Goal: Task Accomplishment & Management: Manage account settings

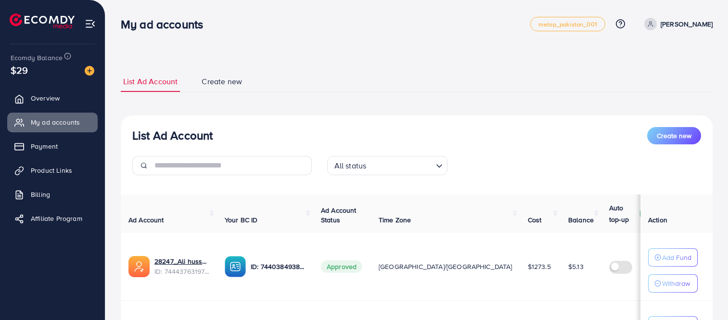
scroll to position [93, 0]
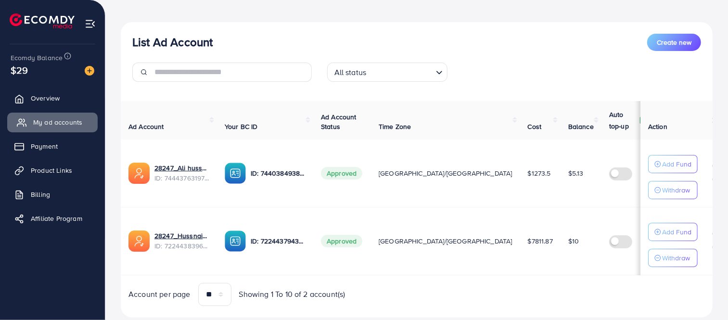
click at [13, 125] on link "My ad accounts" at bounding box center [52, 122] width 90 height 19
click at [17, 125] on icon at bounding box center [22, 123] width 10 height 10
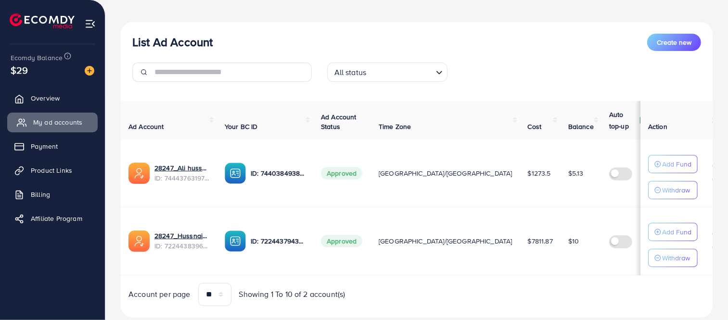
click at [17, 125] on icon at bounding box center [20, 125] width 6 height 2
click at [17, 125] on icon at bounding box center [22, 123] width 10 height 10
click at [27, 115] on link "My ad accounts" at bounding box center [52, 122] width 90 height 19
click at [29, 114] on link "My ad accounts" at bounding box center [52, 122] width 90 height 19
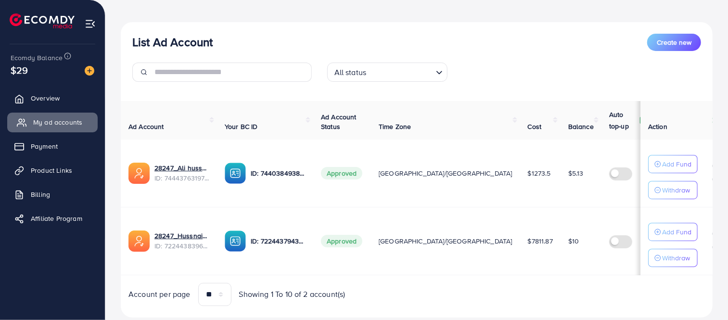
click at [30, 114] on link "My ad accounts" at bounding box center [52, 122] width 90 height 19
click at [30, 113] on link "My ad accounts" at bounding box center [52, 122] width 90 height 19
click at [31, 113] on link "My ad accounts" at bounding box center [52, 122] width 90 height 19
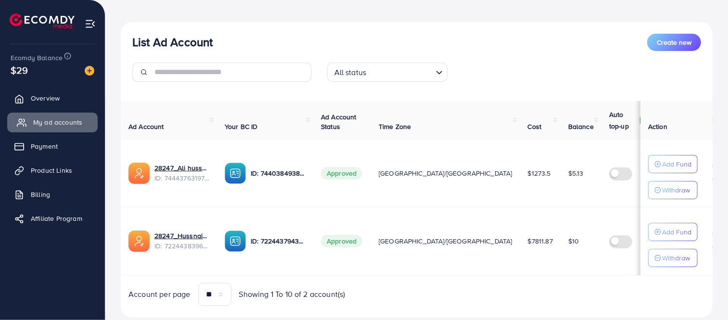
click at [23, 131] on link "My ad accounts" at bounding box center [52, 122] width 90 height 19
click at [23, 134] on ul "Overview My ad accounts Payment Product Links Billing Affiliate Program" at bounding box center [52, 161] width 105 height 153
click at [23, 140] on ul "Overview My ad accounts Payment Product Links Billing Affiliate Program" at bounding box center [52, 161] width 105 height 153
click at [23, 140] on link "Payment" at bounding box center [52, 146] width 90 height 19
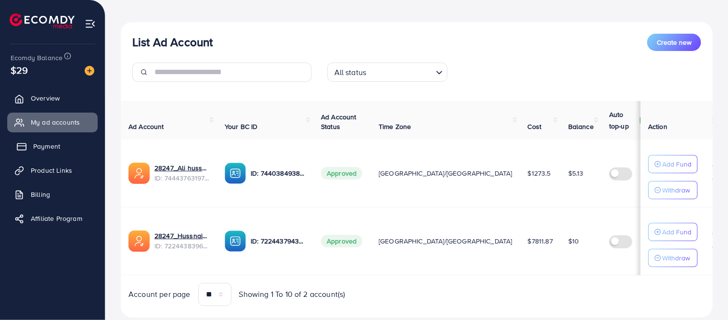
click at [23, 140] on link "Payment" at bounding box center [52, 146] width 90 height 19
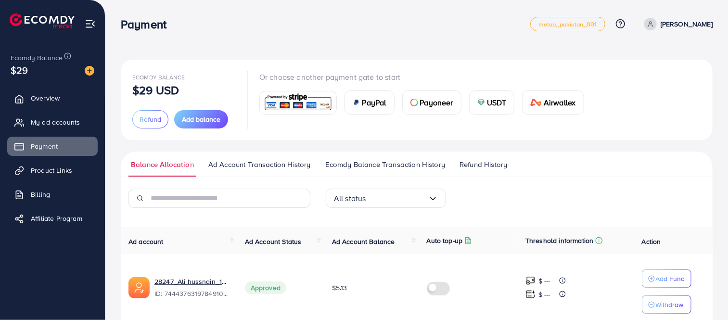
click at [50, 109] on ul "Overview My ad accounts Payment Product Links Billing Affiliate Program" at bounding box center [52, 161] width 105 height 153
click at [50, 111] on ul "Overview My ad accounts Payment Product Links Billing Affiliate Program" at bounding box center [52, 161] width 105 height 153
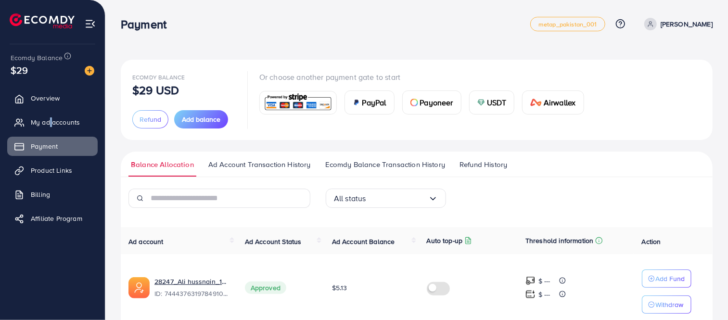
click at [50, 111] on ul "Overview My ad accounts Payment Product Links Billing Affiliate Program" at bounding box center [52, 161] width 105 height 153
click at [50, 112] on ul "Overview My ad accounts Payment Product Links Billing Affiliate Program" at bounding box center [52, 161] width 105 height 153
click at [49, 113] on ul "Overview My ad accounts Payment Product Links Billing Affiliate Program" at bounding box center [52, 161] width 105 height 153
click at [49, 113] on link "My ad accounts" at bounding box center [52, 122] width 90 height 19
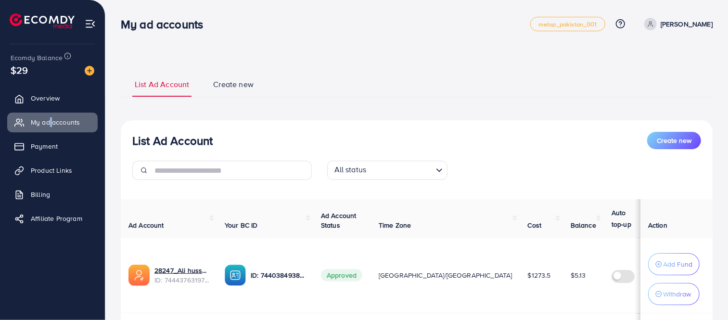
click at [99, 141] on li "Payment" at bounding box center [52, 146] width 105 height 19
click at [102, 142] on li "Payment" at bounding box center [52, 146] width 105 height 19
click at [103, 143] on li "Payment" at bounding box center [52, 146] width 105 height 19
click at [155, 174] on input "text" at bounding box center [232, 170] width 157 height 19
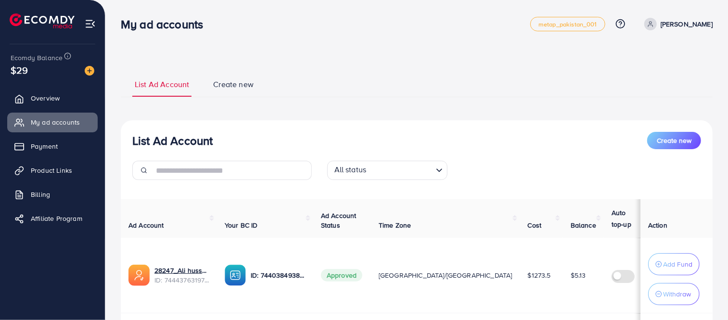
drag, startPoint x: 157, startPoint y: 175, endPoint x: 312, endPoint y: 246, distance: 170.3
click at [307, 243] on td "ID: 7440384938064789521" at bounding box center [265, 276] width 96 height 76
click at [318, 252] on td "Approved" at bounding box center [342, 276] width 58 height 76
click at [318, 253] on td "Approved" at bounding box center [342, 276] width 58 height 76
click at [318, 255] on td "Approved" at bounding box center [342, 276] width 58 height 76
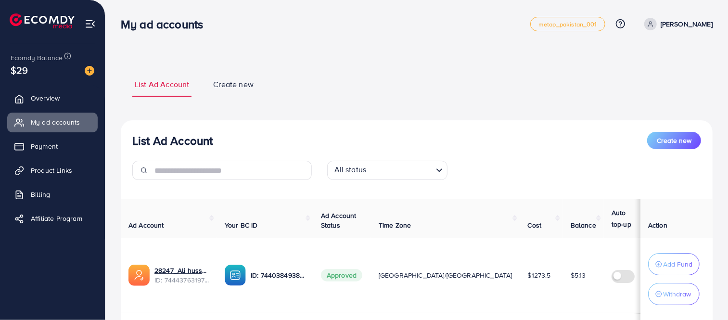
click at [318, 255] on td "Approved" at bounding box center [342, 276] width 58 height 76
click at [318, 256] on td "Approved" at bounding box center [342, 276] width 58 height 76
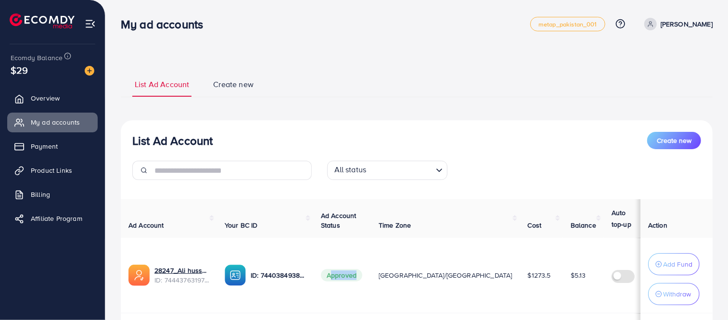
click at [318, 256] on td "Approved" at bounding box center [342, 276] width 58 height 76
click at [313, 252] on tr "28247_Ali hussnain_1733278939993 ID: 7444376319784910865 ID: 744038493806478952…" at bounding box center [461, 276] width 680 height 76
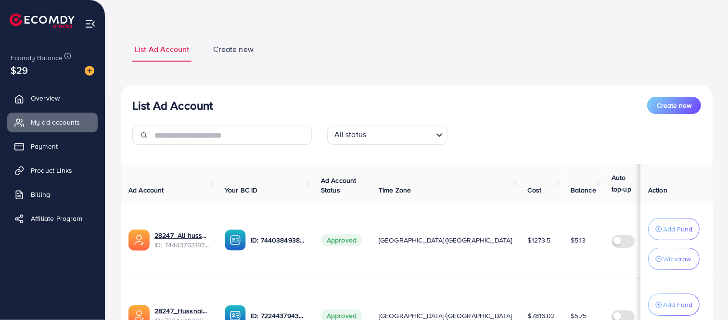
scroll to position [97, 0]
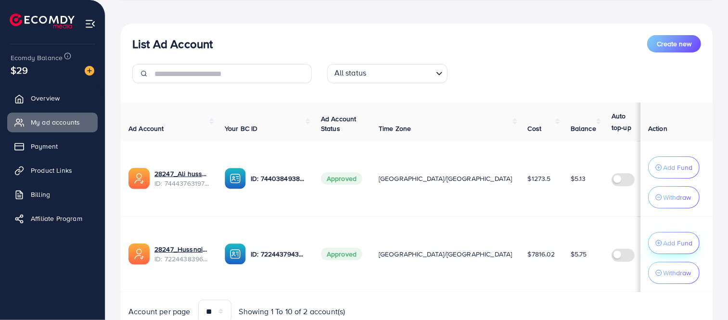
click at [676, 236] on button "Add Fund" at bounding box center [673, 243] width 51 height 22
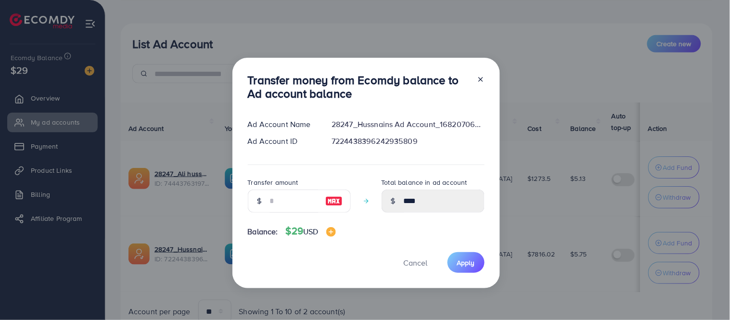
click at [431, 174] on div "Transfer money from Ecomdy balance to Ad account balance Ad Account Name 28247_…" at bounding box center [365, 173] width 267 height 231
click at [321, 201] on div at bounding box center [334, 201] width 33 height 23
click at [296, 199] on input "number" at bounding box center [294, 201] width 48 height 23
type input "*"
type input "****"
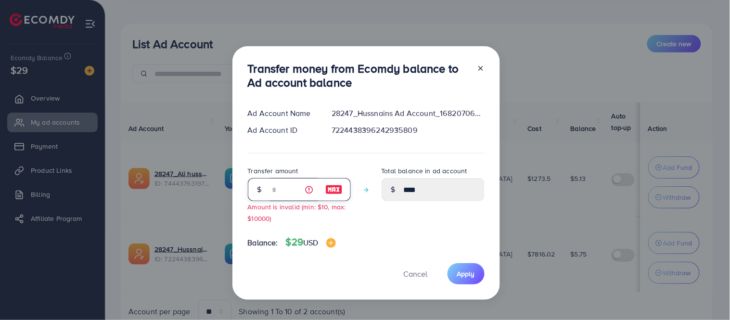
type input "**"
type input "*****"
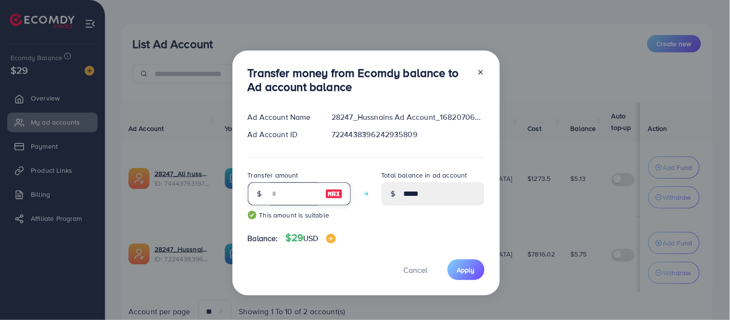
type input "**"
click at [481, 278] on div "Cancel Apply" at bounding box center [366, 269] width 237 height 21
click at [463, 273] on span "Apply" at bounding box center [466, 270] width 18 height 10
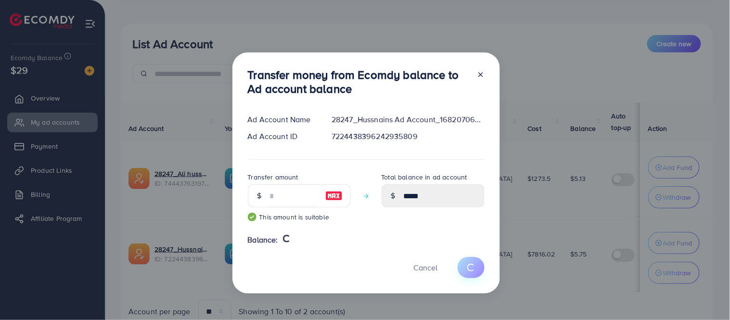
type input "****"
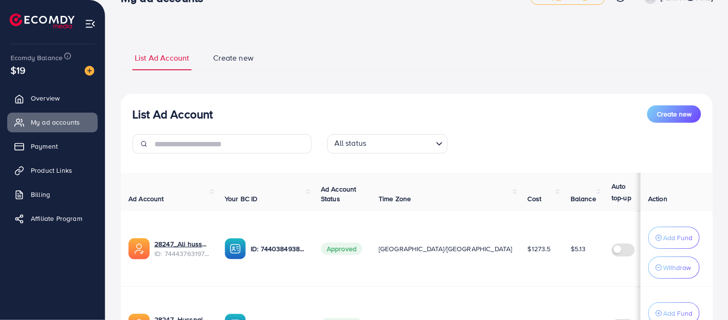
scroll to position [0, 0]
